Goal: Find contact information: Obtain details needed to contact an individual or organization

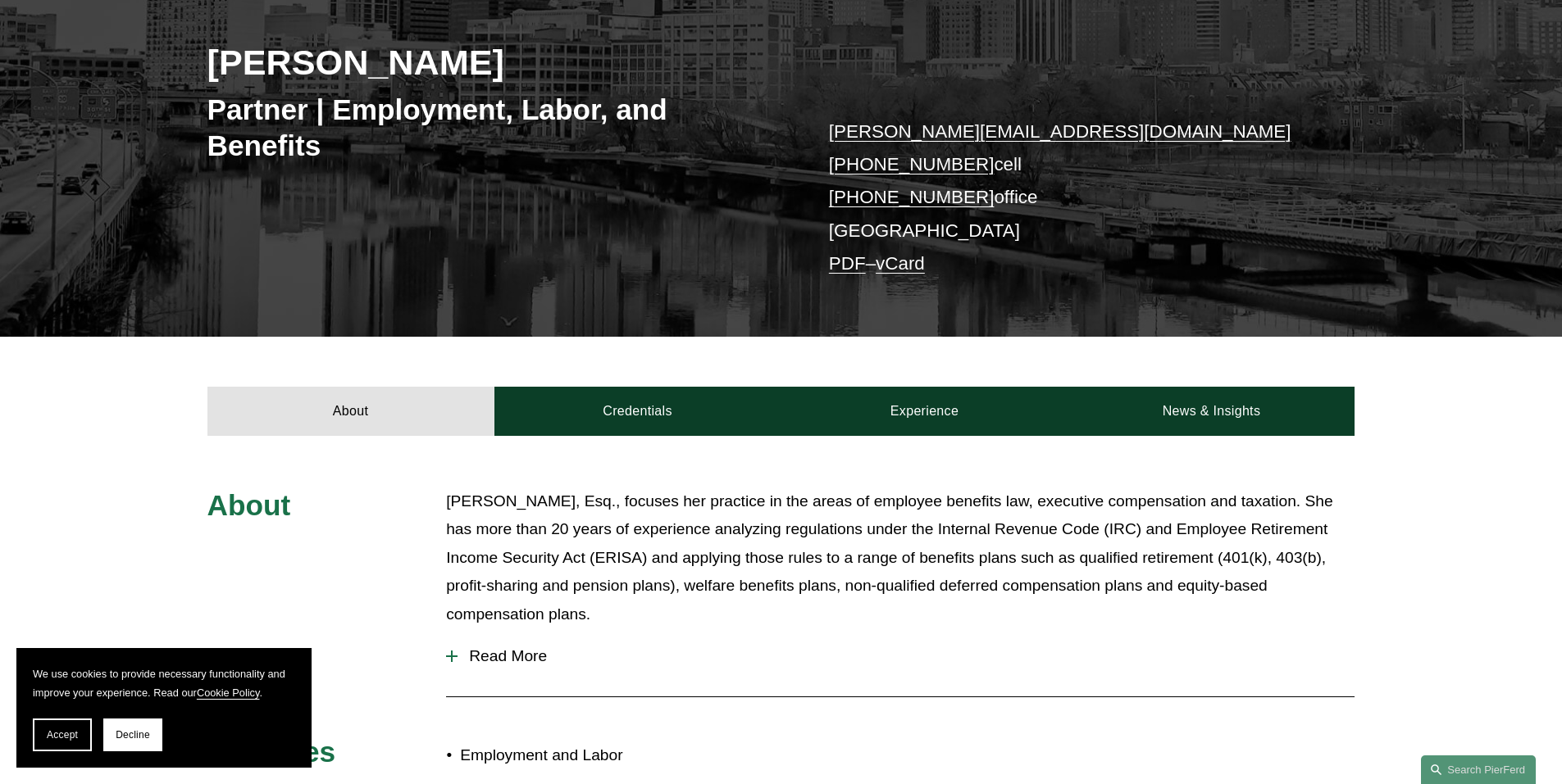
scroll to position [164, 0]
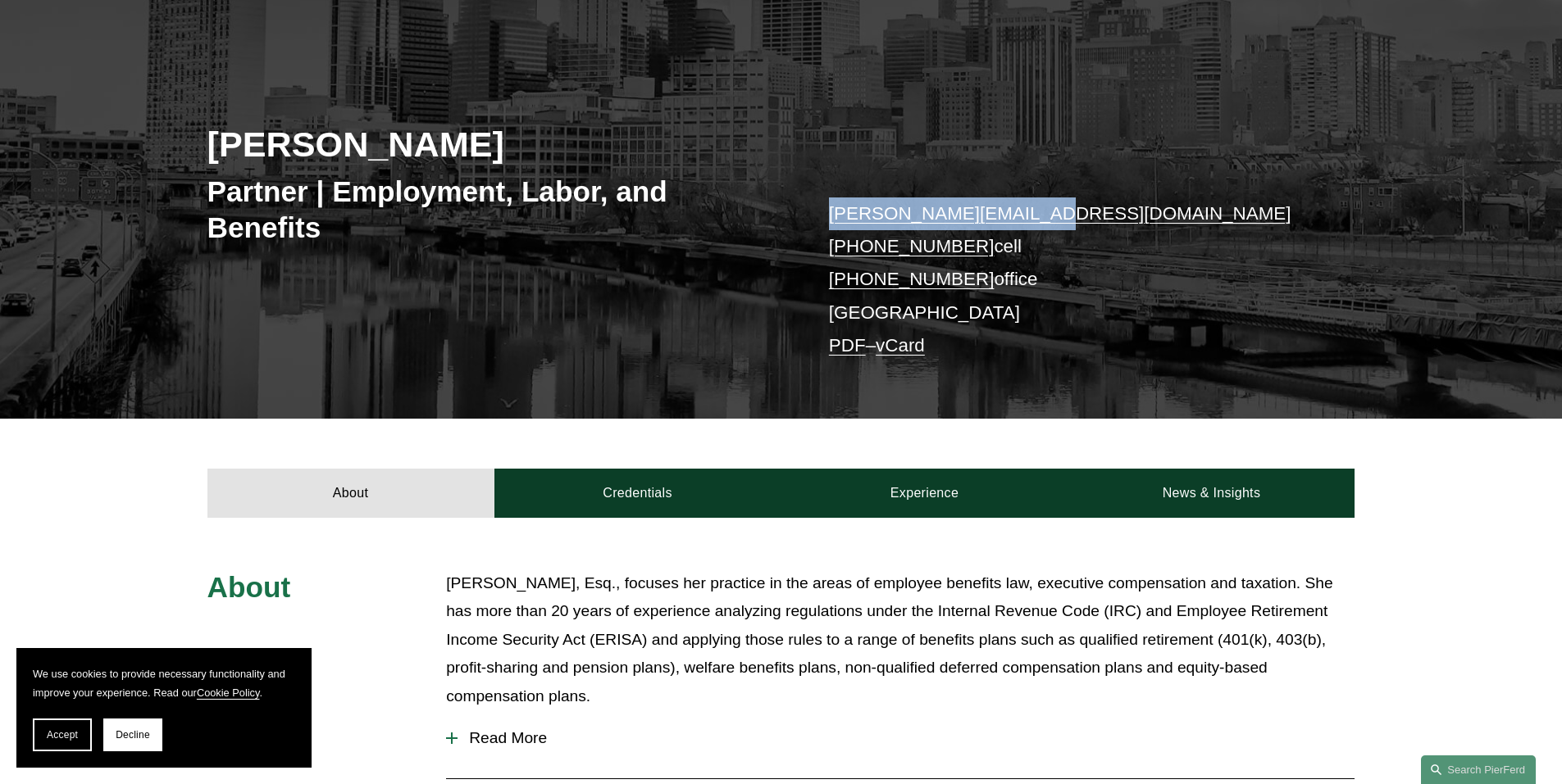
drag, startPoint x: 1032, startPoint y: 212, endPoint x: 825, endPoint y: 213, distance: 207.0
click at [825, 213] on div "[PERSON_NAME] Partner | Employment, Labor, and Benefits [PERSON_NAME][EMAIL_ADD…" at bounding box center [781, 222] width 1562 height 395
copy link "[PERSON_NAME][EMAIL_ADDRESS][DOMAIN_NAME]"
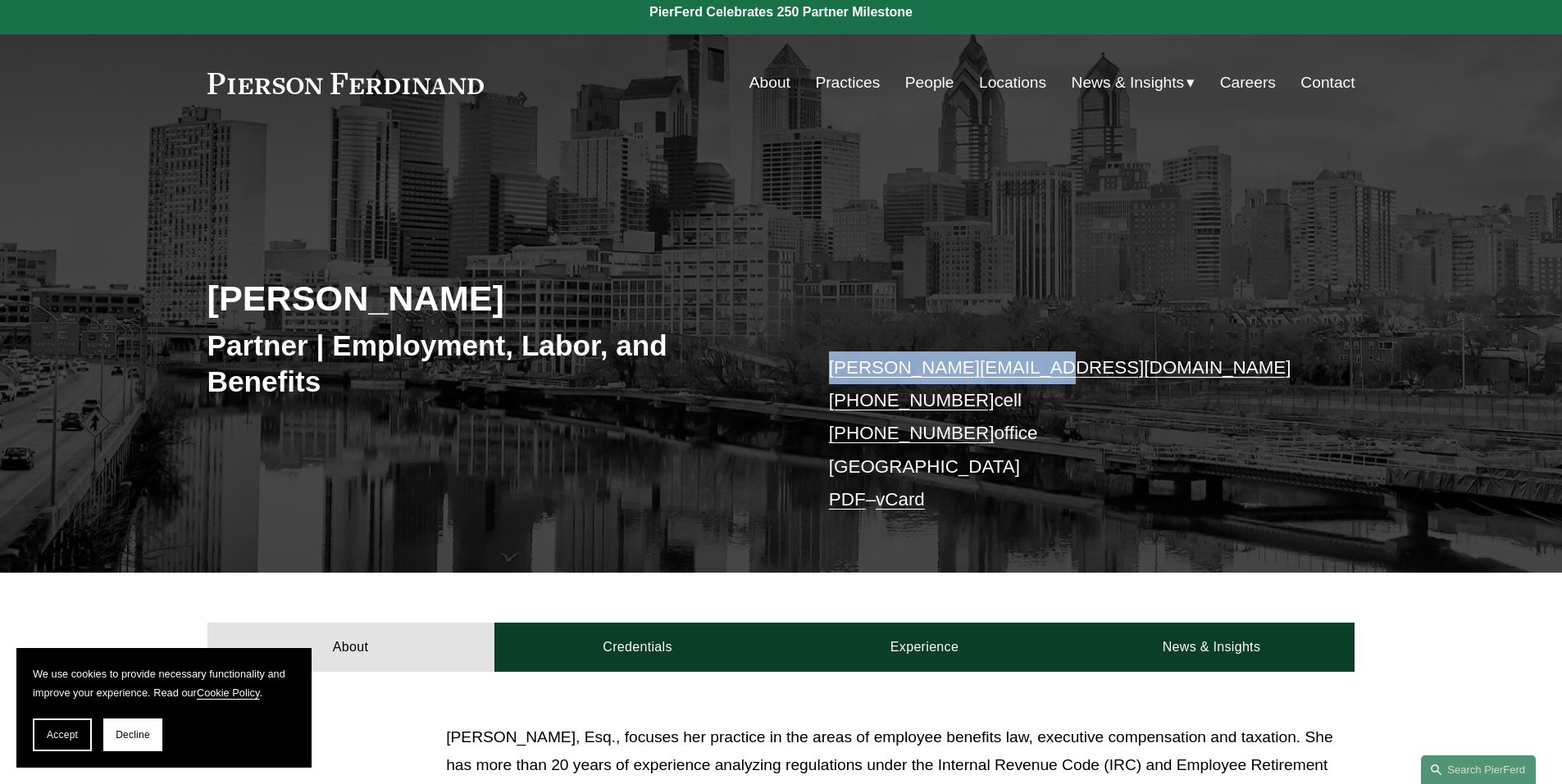
scroll to position [0, 0]
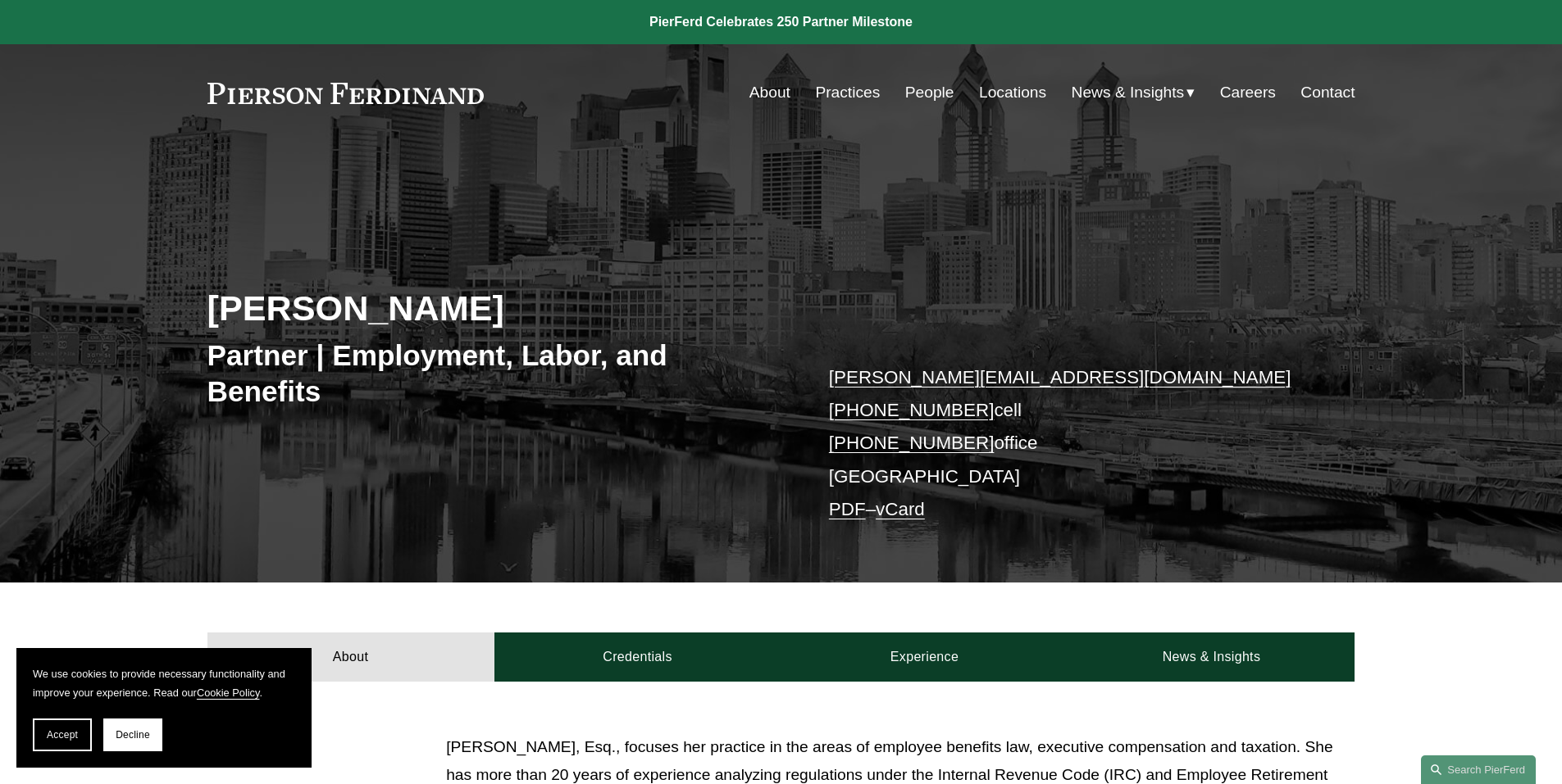
click at [812, 293] on div "[PERSON_NAME] Partner | Employment, Labor, and Benefits [PERSON_NAME][EMAIL_ADD…" at bounding box center [781, 386] width 1562 height 395
drag, startPoint x: 822, startPoint y: 323, endPoint x: 1059, endPoint y: 441, distance: 264.8
click at [1059, 441] on div "[PERSON_NAME] Partner | Employment, Labor, and Benefits [PERSON_NAME][EMAIL_ADD…" at bounding box center [781, 386] width 1562 height 395
copy p "[PERSON_NAME][EMAIL_ADDRESS][DOMAIN_NAME] [PHONE_NUMBER] cell [PHONE_NUMBER] of…"
click at [916, 508] on link "vCard" at bounding box center [900, 509] width 49 height 21
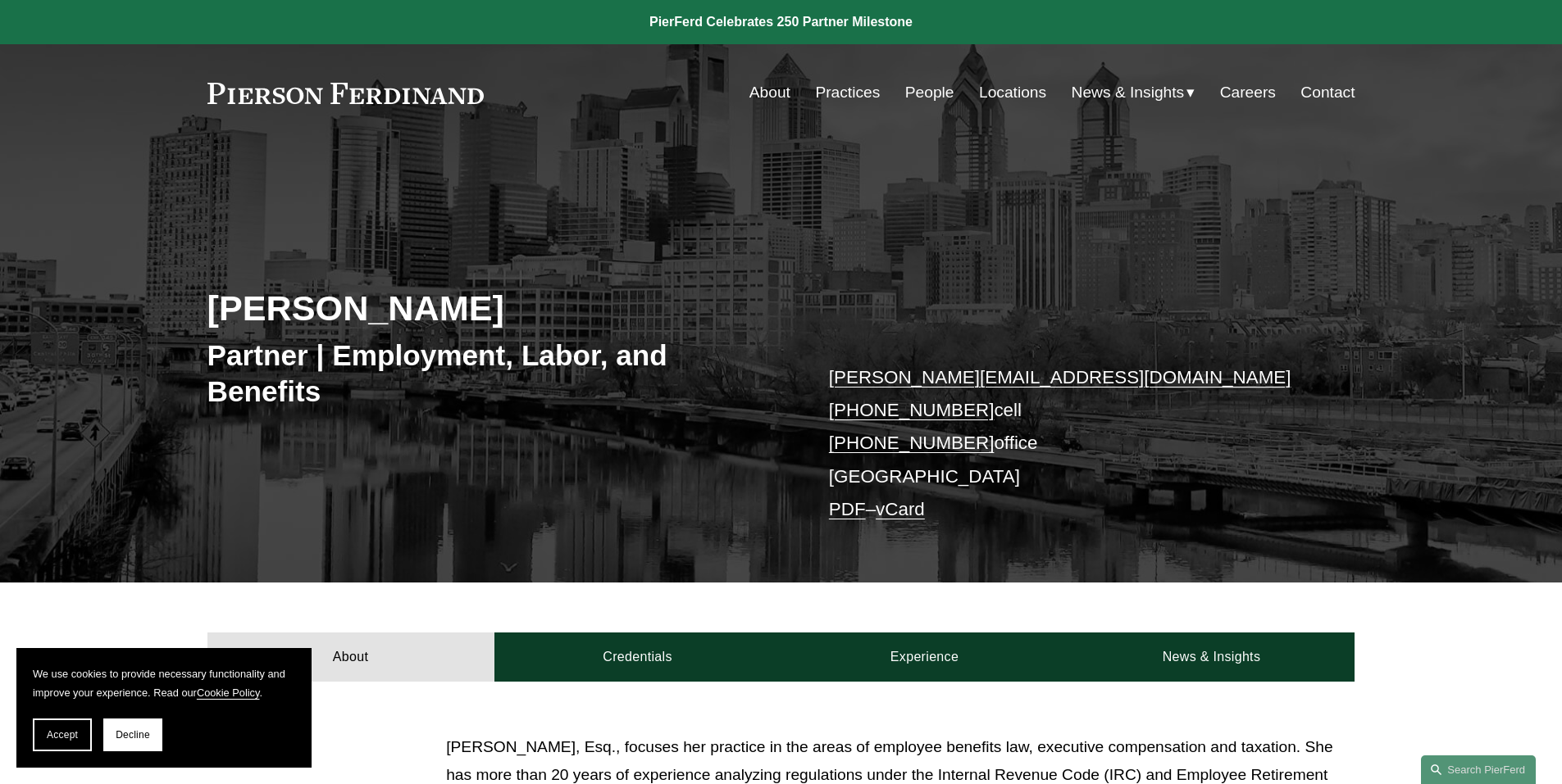
click at [1274, 429] on p "[PERSON_NAME][EMAIL_ADDRESS][DOMAIN_NAME] [PHONE_NUMBER] cell [PHONE_NUMBER] of…" at bounding box center [1068, 444] width 478 height 165
click at [846, 505] on link "PDF" at bounding box center [847, 509] width 37 height 21
click at [65, 736] on span "Accept" at bounding box center [62, 734] width 31 height 11
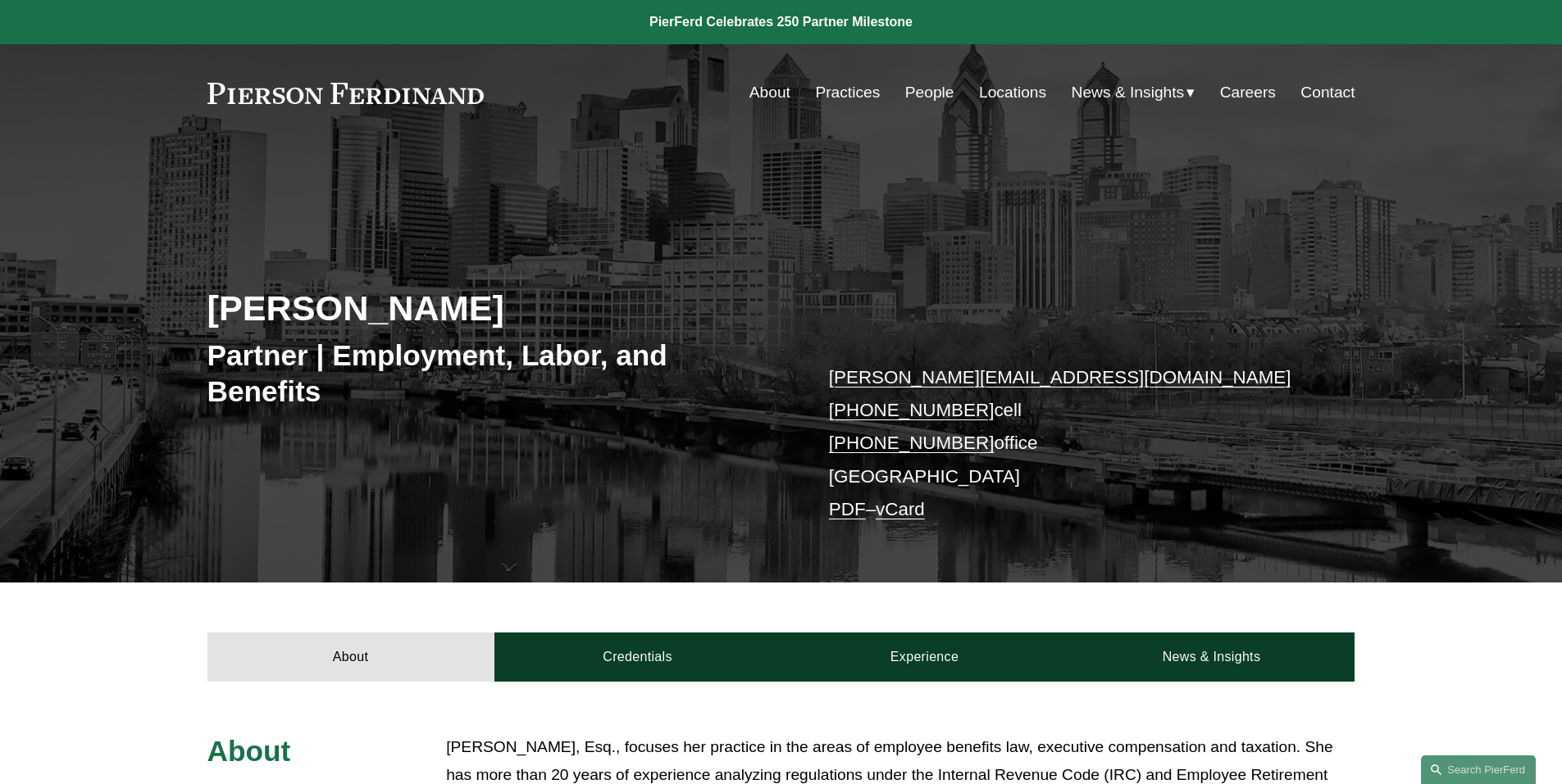
click at [1137, 438] on p "[PERSON_NAME][EMAIL_ADDRESS][DOMAIN_NAME] [PHONE_NUMBER] cell [PHONE_NUMBER] of…" at bounding box center [1068, 444] width 478 height 165
click at [914, 507] on link "vCard" at bounding box center [900, 509] width 49 height 21
